Goal: Information Seeking & Learning: Learn about a topic

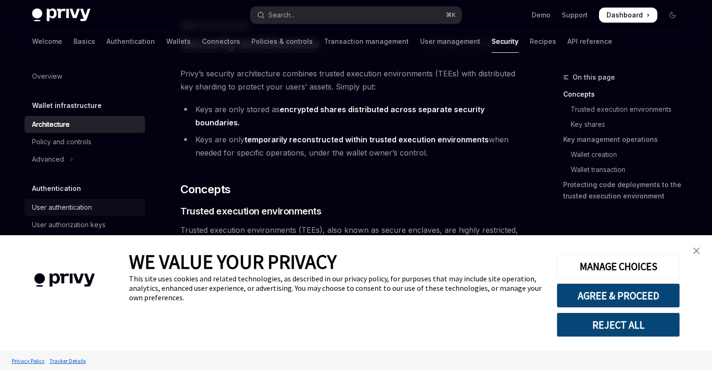
scroll to position [60, 0]
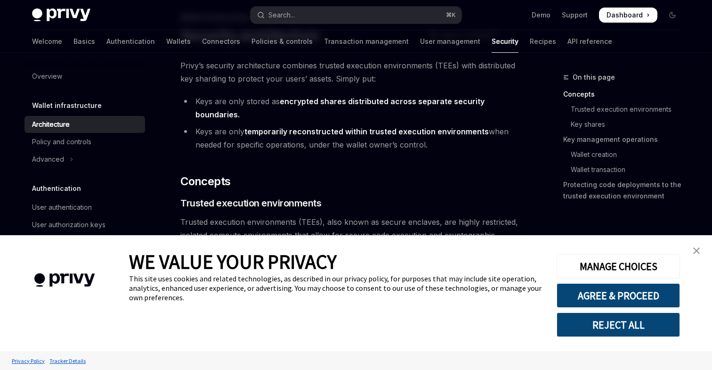
click at [698, 247] on img "close banner" at bounding box center [697, 250] width 7 height 7
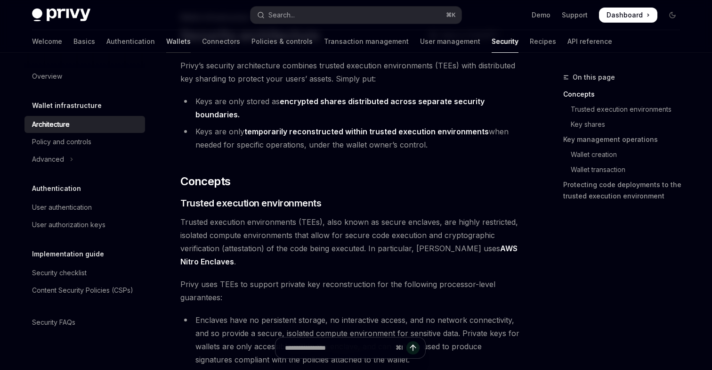
click at [166, 37] on link "Wallets" at bounding box center [178, 41] width 25 height 23
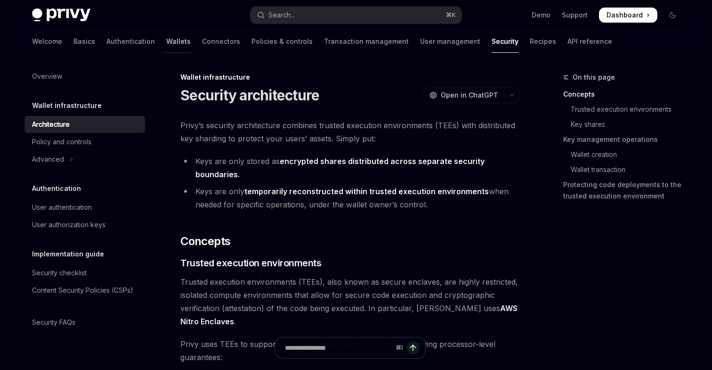
type textarea "*"
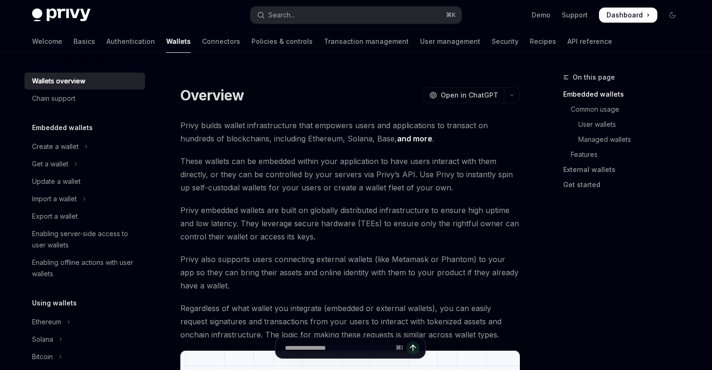
scroll to position [0, 0]
click at [285, 14] on div "Search..." at bounding box center [282, 14] width 26 height 11
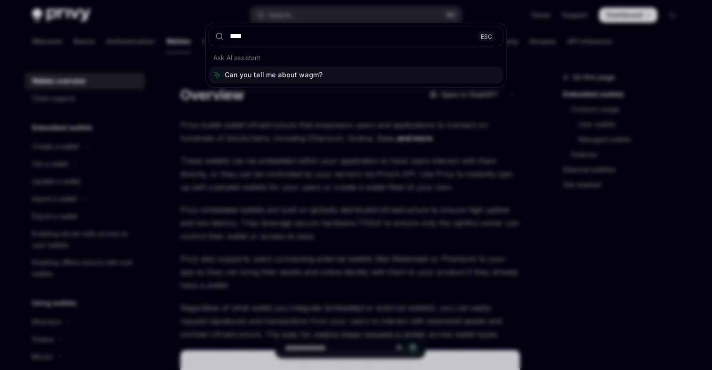
type input "*****"
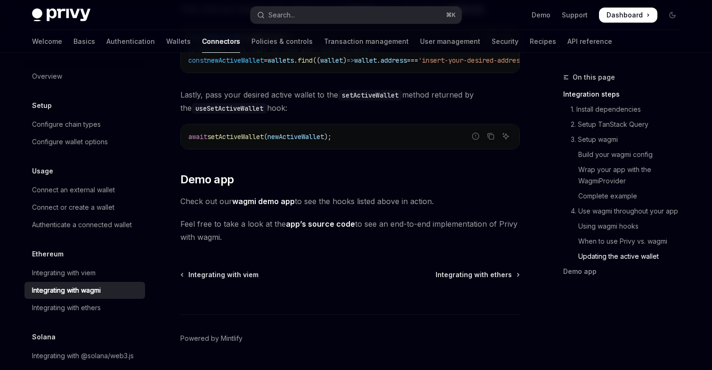
scroll to position [2762, 0]
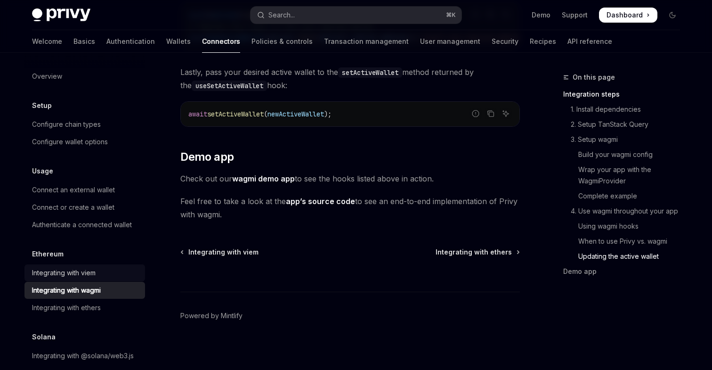
click at [101, 273] on div "Integrating with viem" at bounding box center [85, 272] width 107 height 11
type textarea "*"
